Goal: Task Accomplishment & Management: Complete application form

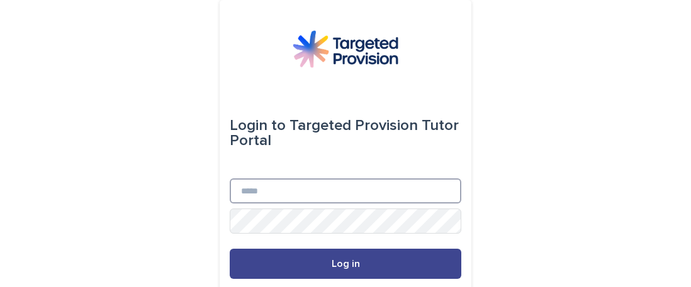
type input "**********"
click at [332, 261] on span "Log in" at bounding box center [346, 264] width 28 height 10
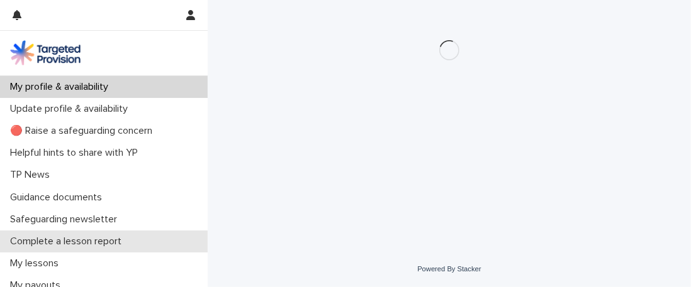
click at [103, 242] on p "Complete a lesson report" at bounding box center [68, 242] width 126 height 12
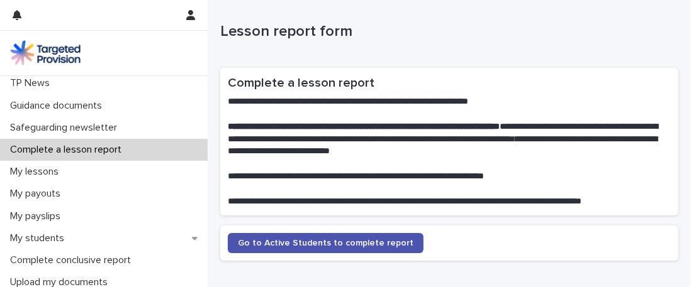
scroll to position [74, 0]
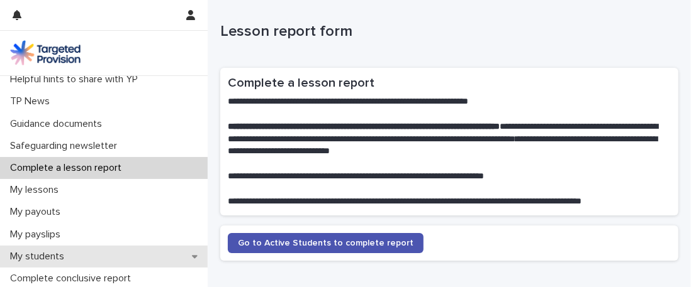
click at [54, 258] on p "My students" at bounding box center [39, 257] width 69 height 12
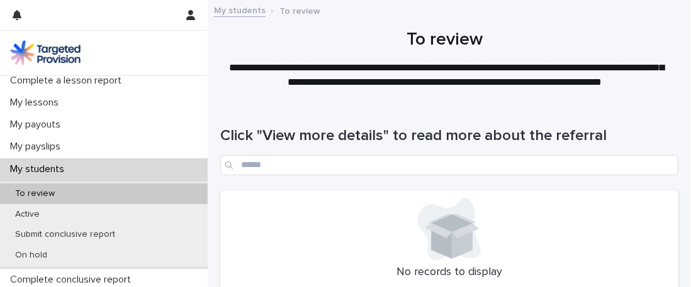
scroll to position [172, 0]
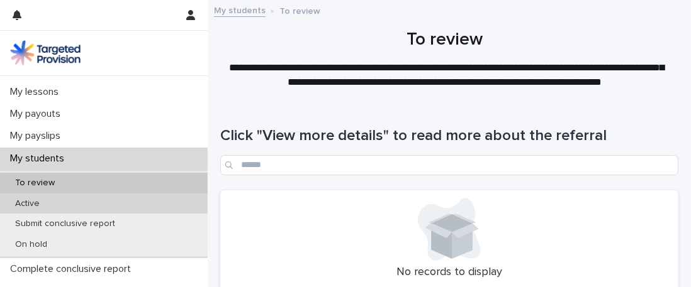
click at [33, 208] on p "Active" at bounding box center [27, 204] width 45 height 11
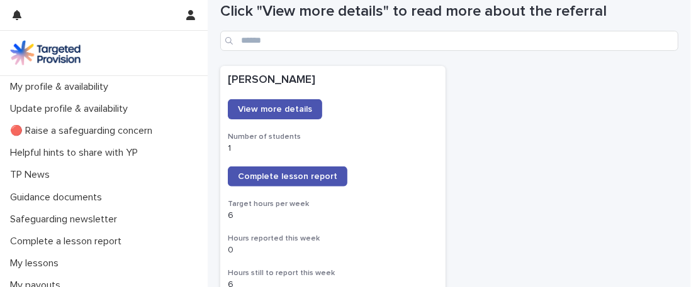
scroll to position [126, 0]
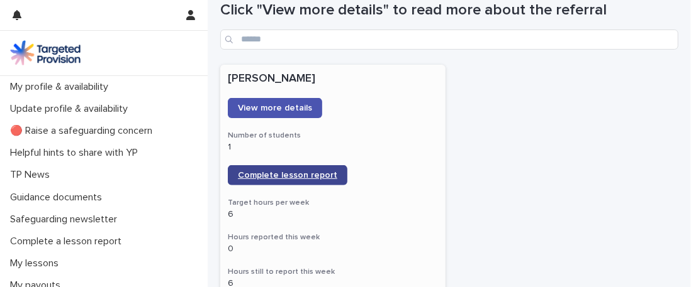
click at [310, 175] on span "Complete lesson report" at bounding box center [287, 175] width 99 height 9
